Goal: Obtain resource: Download file/media

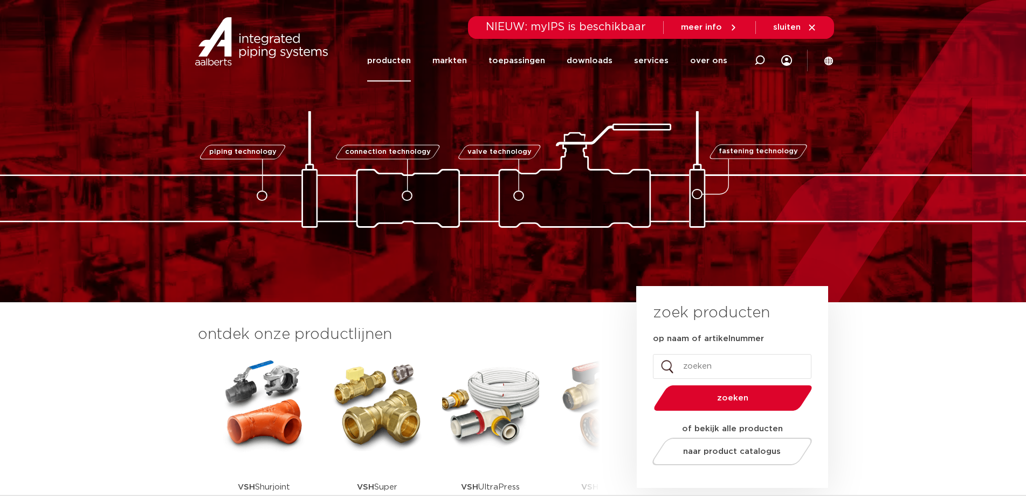
click at [401, 59] on link "producten" at bounding box center [389, 61] width 44 height 42
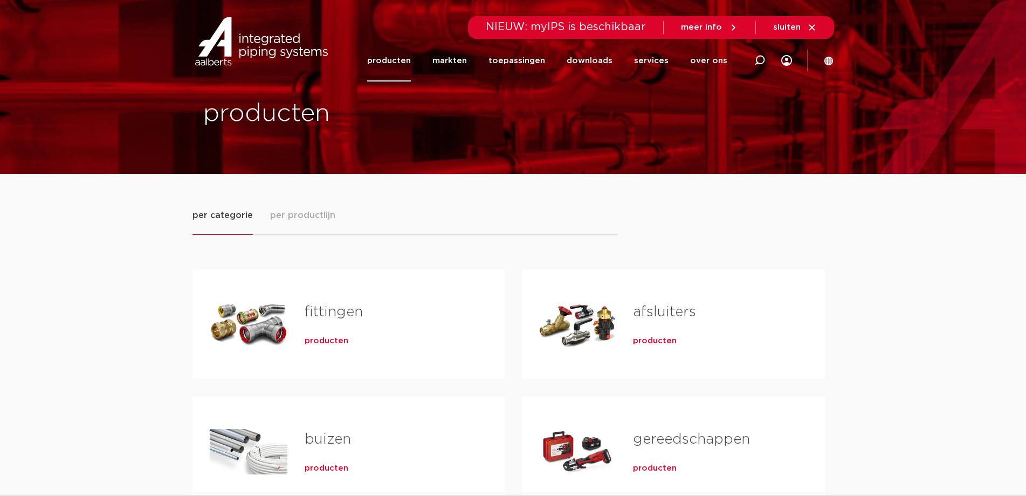
click at [660, 437] on link "gereedschappen" at bounding box center [691, 439] width 117 height 14
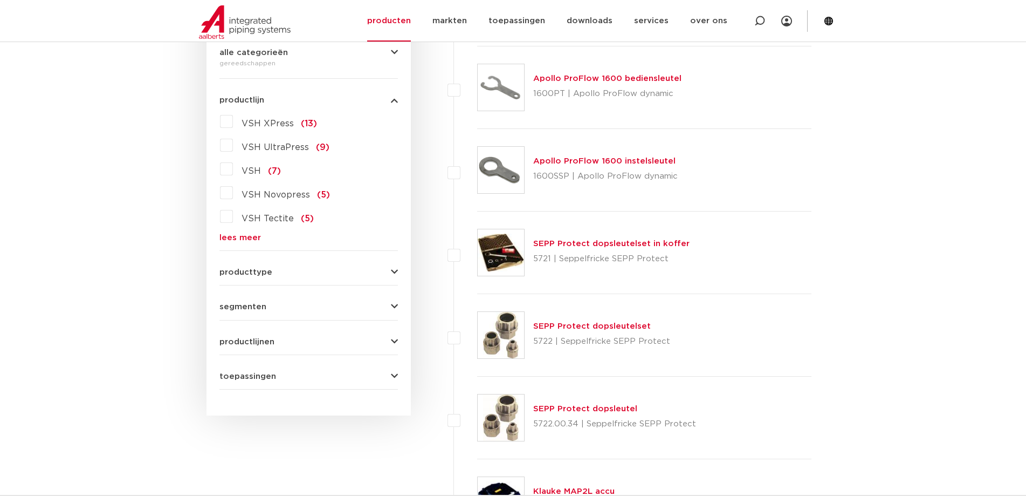
scroll to position [324, 0]
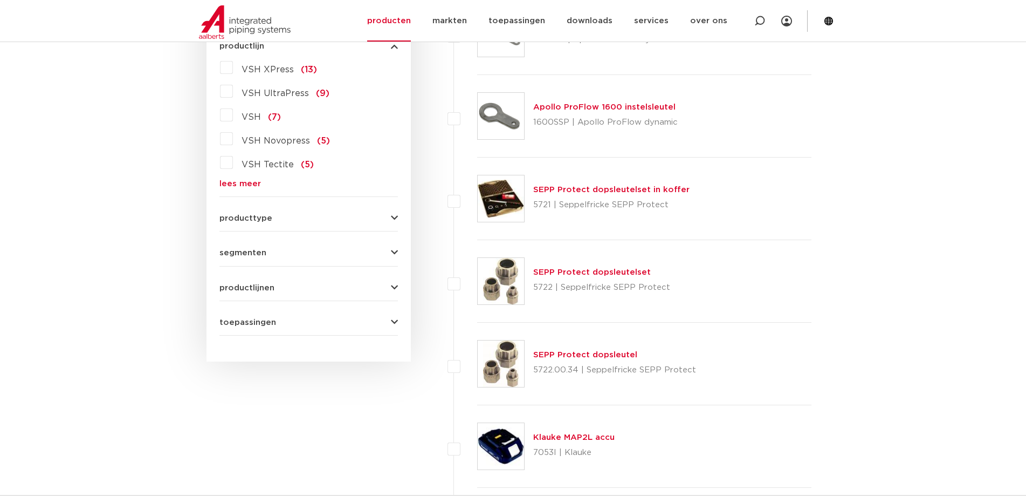
click at [394, 217] on icon "button" at bounding box center [394, 218] width 7 height 8
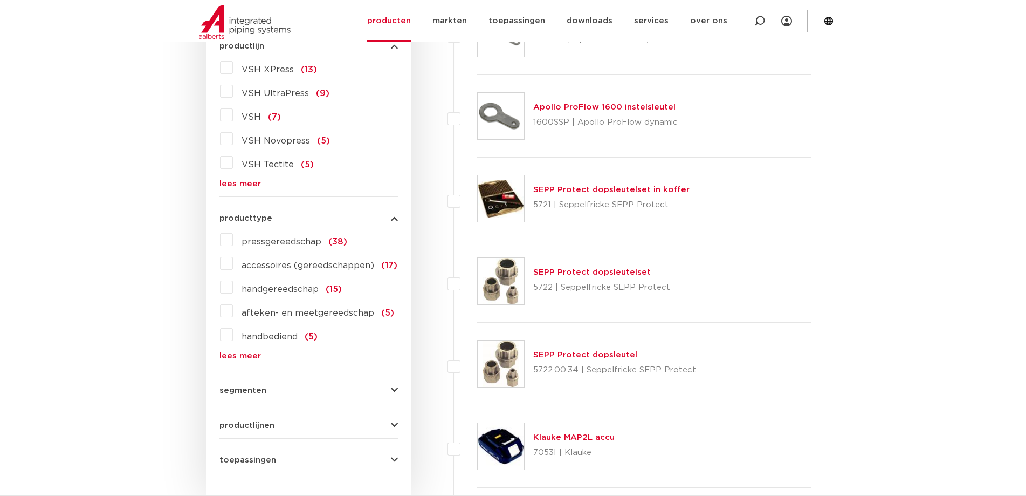
click at [233, 239] on label "pressgereedschap (38)" at bounding box center [290, 239] width 114 height 17
click at [0, 0] on input "pressgereedschap (38)" at bounding box center [0, 0] width 0 height 0
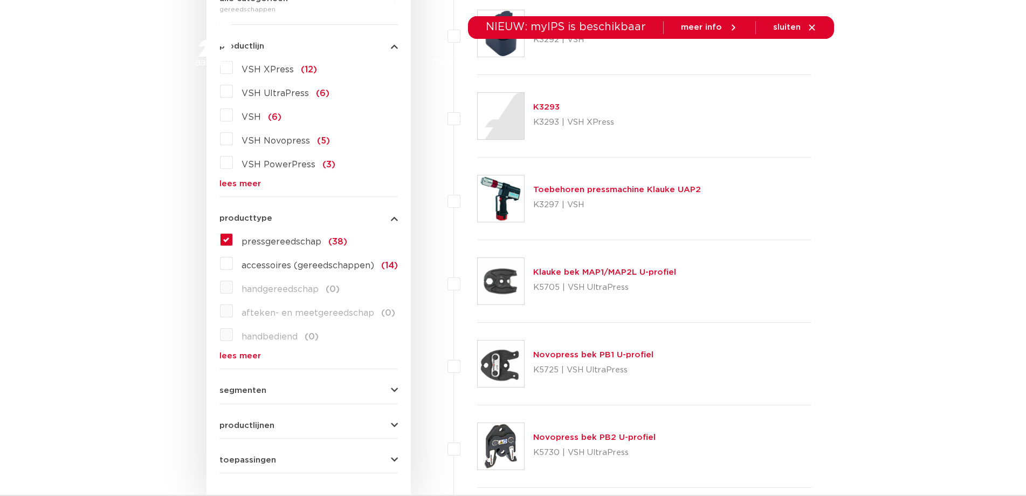
click at [512, 280] on img at bounding box center [501, 281] width 46 height 46
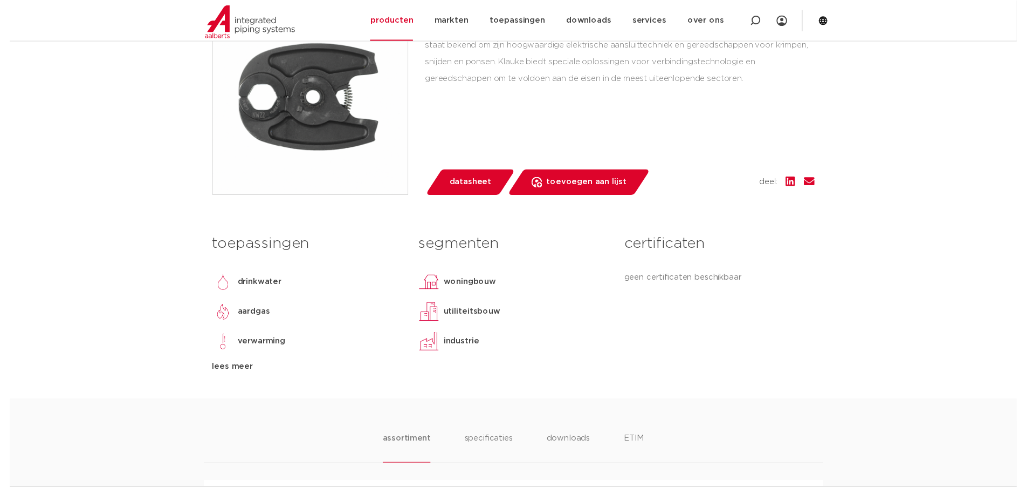
scroll to position [162, 0]
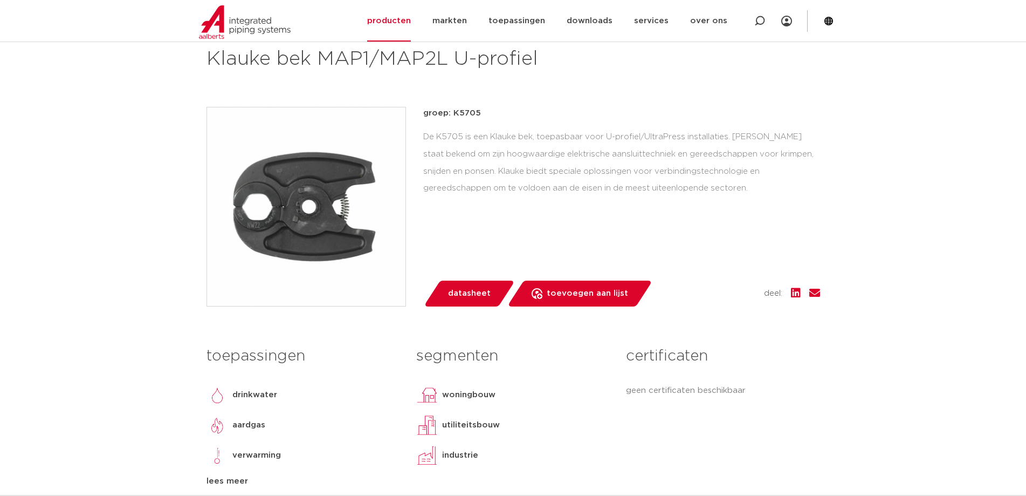
click at [469, 294] on span "datasheet" at bounding box center [469, 293] width 43 height 17
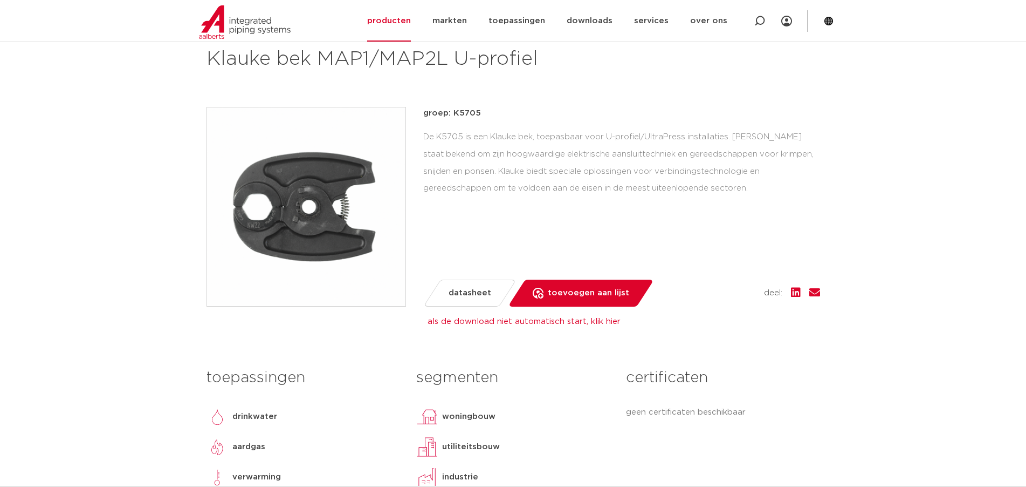
click at [553, 322] on link "als de download niet automatisch start, klik hier" at bounding box center [524, 321] width 193 height 8
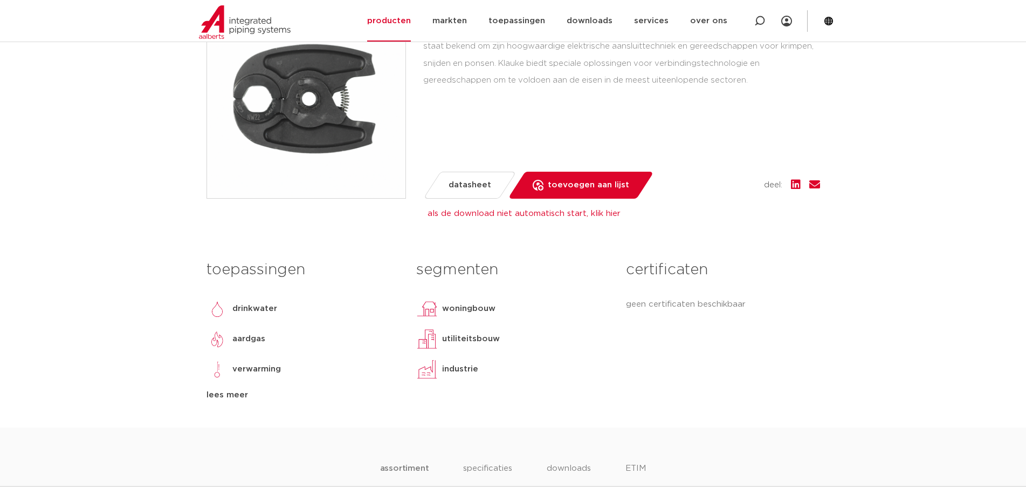
scroll to position [0, 0]
